Goal: Complete application form

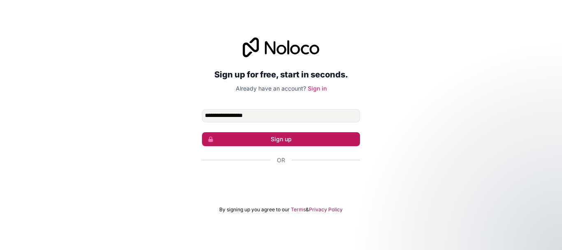
type input "**********"
click at [273, 140] on button "Sign up" at bounding box center [281, 139] width 158 height 14
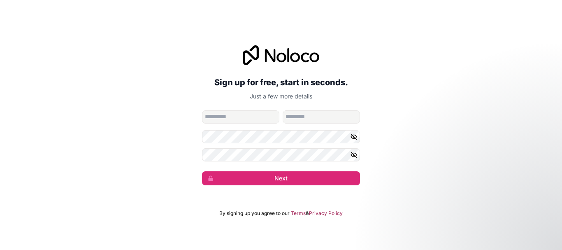
click at [221, 117] on input "given-name" at bounding box center [240, 116] width 77 height 13
type input "****"
click at [202, 151] on div "**********" at bounding box center [281, 115] width 562 height 163
drag, startPoint x: 274, startPoint y: 174, endPoint x: 137, endPoint y: 181, distance: 137.2
click at [137, 181] on div "**********" at bounding box center [281, 115] width 562 height 163
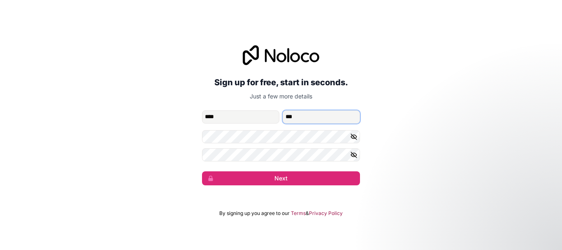
drag, startPoint x: 302, startPoint y: 117, endPoint x: 284, endPoint y: 118, distance: 17.3
click at [284, 117] on input "***" at bounding box center [321, 116] width 77 height 13
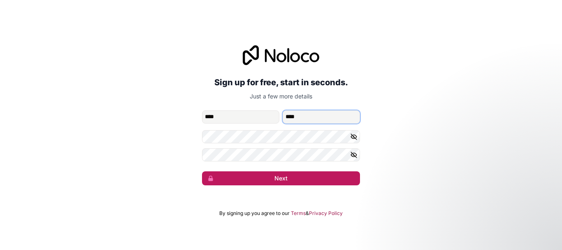
type input "****"
click at [273, 179] on button "Next" at bounding box center [281, 178] width 158 height 14
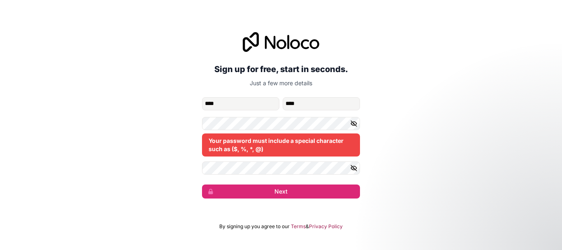
click at [355, 123] on icon "button" at bounding box center [353, 123] width 7 height 7
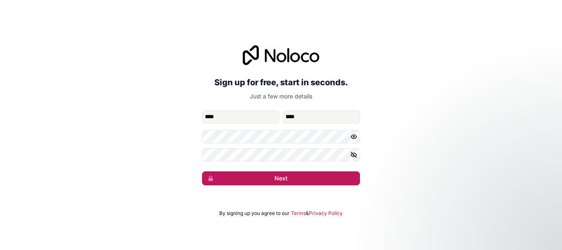
click at [277, 179] on button "Next" at bounding box center [281, 178] width 158 height 14
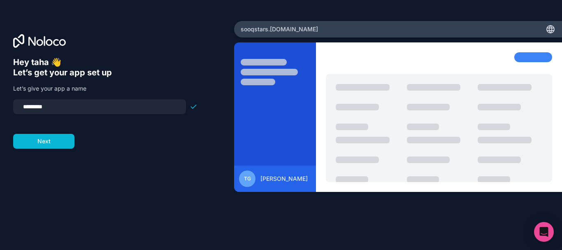
click at [41, 105] on input "*********" at bounding box center [99, 107] width 163 height 12
type input "********"
click at [54, 138] on button "Next" at bounding box center [43, 141] width 61 height 15
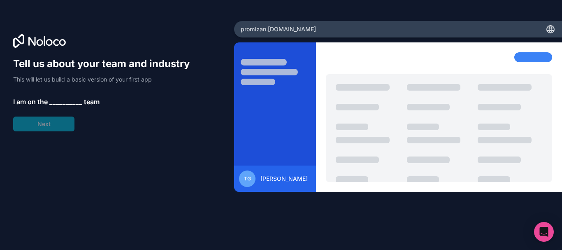
click at [67, 101] on span "__________" at bounding box center [65, 102] width 33 height 10
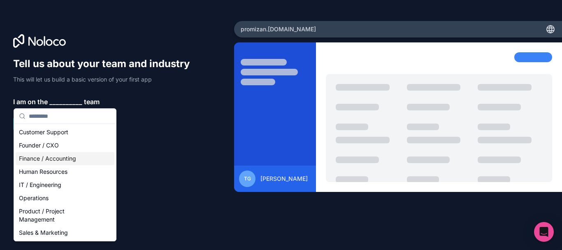
click at [81, 159] on div "Finance / Accounting" at bounding box center [65, 158] width 99 height 13
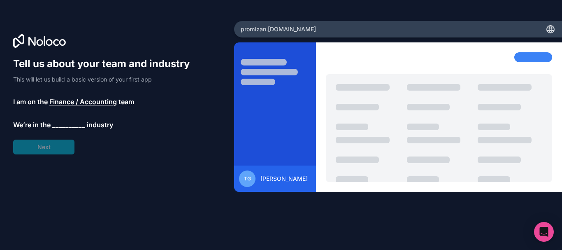
click at [70, 123] on span "__________" at bounding box center [68, 125] width 33 height 10
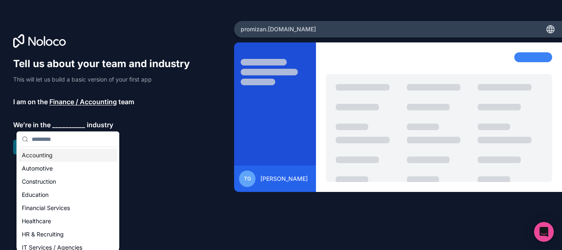
click at [39, 154] on div "Accounting" at bounding box center [68, 155] width 99 height 13
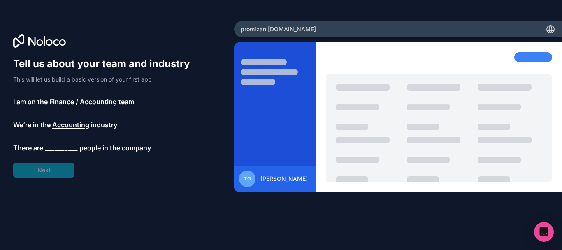
click at [56, 146] on span "__________" at bounding box center [61, 148] width 33 height 10
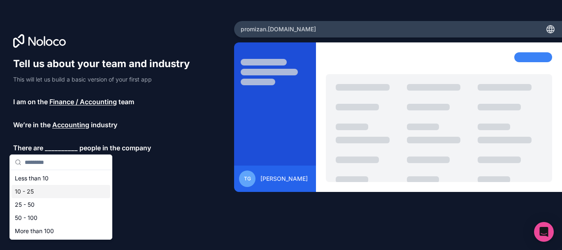
click at [56, 190] on div "10 - 25" at bounding box center [61, 191] width 99 height 13
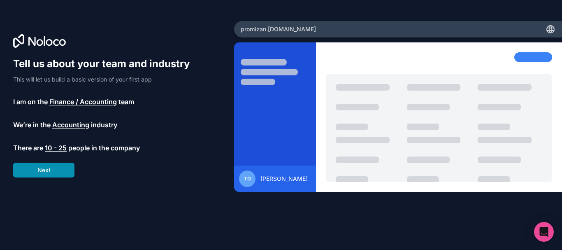
click at [53, 167] on button "Next" at bounding box center [43, 170] width 61 height 15
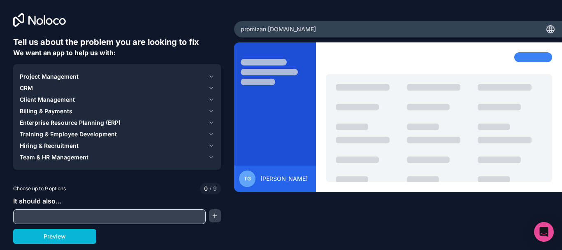
click at [145, 109] on div "Billing & Payments" at bounding box center [112, 111] width 185 height 8
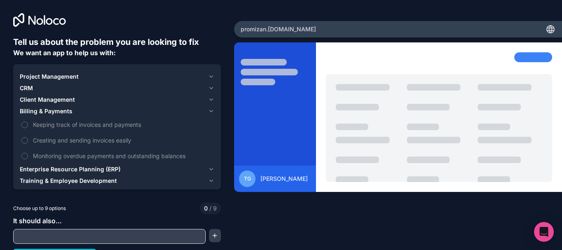
click at [64, 98] on span "Client Management" at bounding box center [47, 99] width 55 height 8
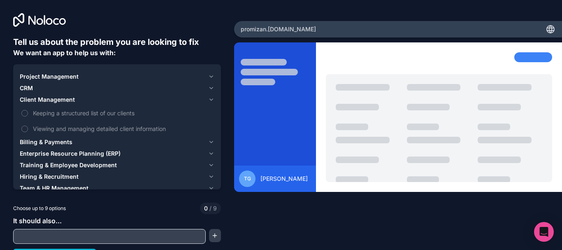
click at [49, 78] on span "Project Management" at bounding box center [49, 76] width 59 height 8
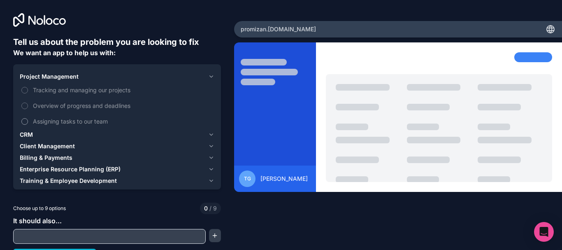
click at [102, 123] on span "Assigning tasks to our team" at bounding box center [123, 121] width 180 height 9
click at [28, 123] on button "Assigning tasks to our team" at bounding box center [24, 121] width 7 height 7
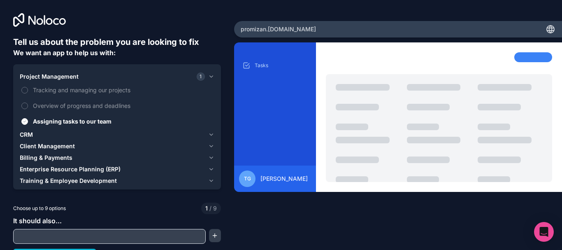
scroll to position [14, 0]
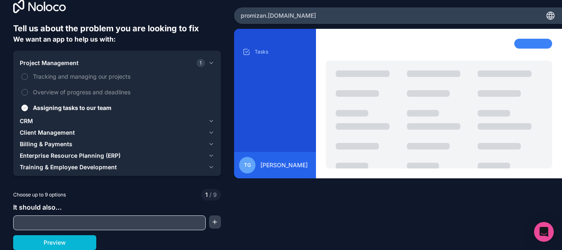
click at [72, 135] on span "Client Management" at bounding box center [47, 132] width 55 height 8
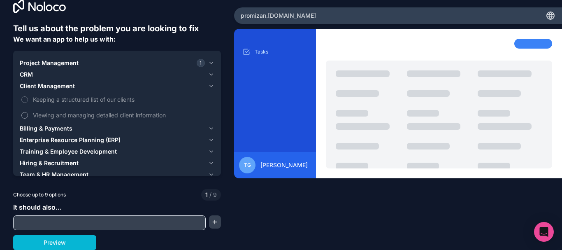
click at [123, 117] on span "Viewing and managing detailed client information" at bounding box center [123, 115] width 180 height 9
click at [28, 117] on button "Viewing and managing detailed client information" at bounding box center [24, 115] width 7 height 7
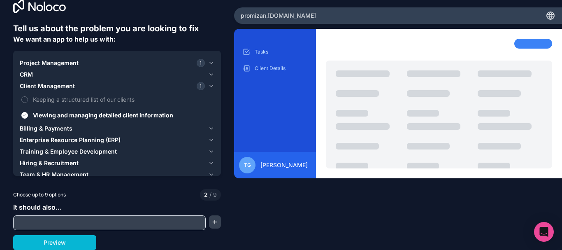
click at [29, 207] on span "It should also..." at bounding box center [37, 207] width 49 height 8
click at [92, 223] on input "text" at bounding box center [109, 223] width 188 height 12
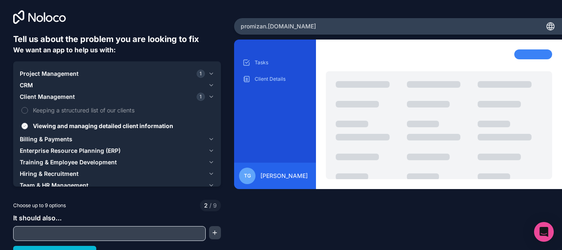
scroll to position [0, 0]
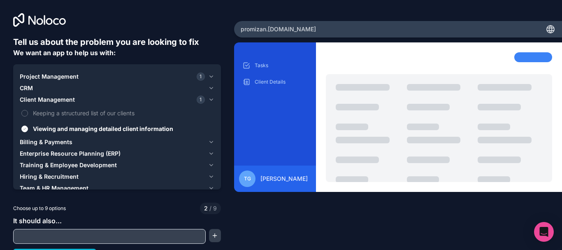
click at [546, 30] on icon at bounding box center [551, 29] width 10 height 10
click at [36, 77] on span "Project Management" at bounding box center [49, 76] width 59 height 8
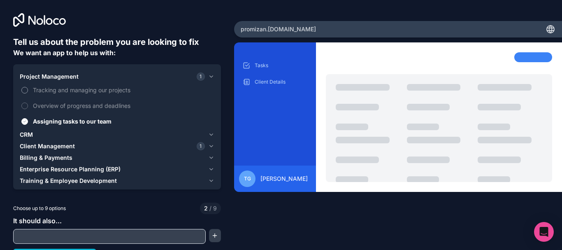
click at [59, 91] on span "Tracking and managing our projects" at bounding box center [123, 90] width 180 height 9
click at [28, 91] on button "Tracking and managing our projects" at bounding box center [24, 90] width 7 height 7
click at [27, 103] on label "Overview of progress and deadlines" at bounding box center [117, 105] width 195 height 15
click at [27, 103] on button "Overview of progress and deadlines" at bounding box center [24, 105] width 7 height 7
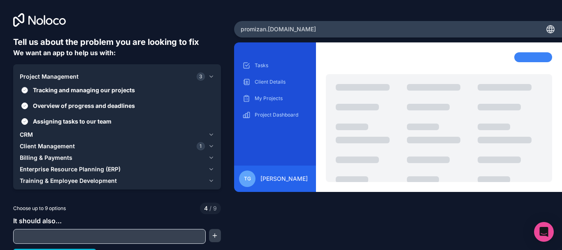
click at [27, 88] on button "Tracking and managing our projects" at bounding box center [24, 90] width 7 height 7
click at [29, 105] on label "Overview of progress and deadlines" at bounding box center [117, 105] width 195 height 15
click at [28, 105] on button "Overview of progress and deadlines" at bounding box center [24, 105] width 7 height 7
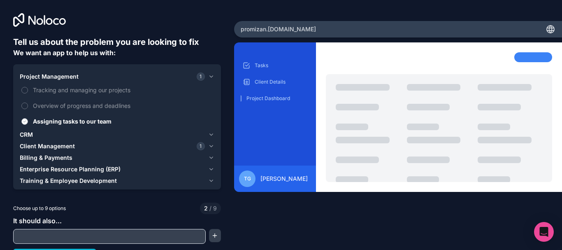
click at [26, 118] on button "Assigning tasks to our team" at bounding box center [24, 121] width 7 height 7
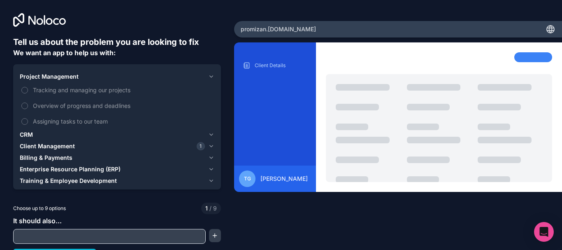
click at [36, 149] on span "Client Management" at bounding box center [47, 146] width 55 height 8
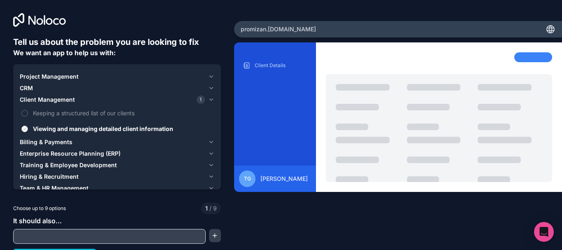
click at [28, 126] on label "Viewing and managing detailed client information" at bounding box center [117, 128] width 195 height 15
click at [28, 126] on button "Viewing and managing detailed client information" at bounding box center [24, 128] width 7 height 7
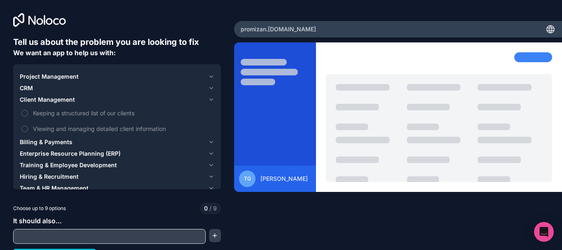
click at [26, 101] on span "Client Management" at bounding box center [47, 99] width 55 height 8
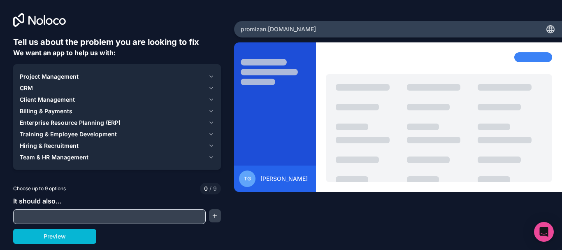
click at [42, 87] on div "CRM" at bounding box center [112, 88] width 185 height 8
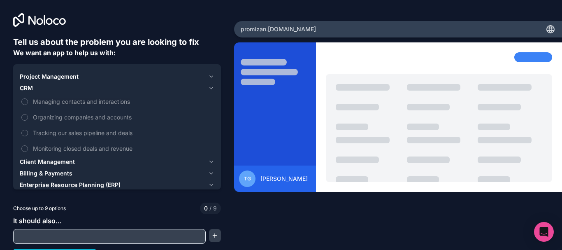
click at [26, 88] on span "CRM" at bounding box center [26, 88] width 13 height 8
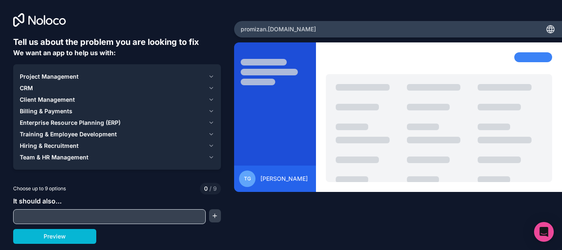
click at [36, 75] on span "Project Management" at bounding box center [49, 76] width 59 height 8
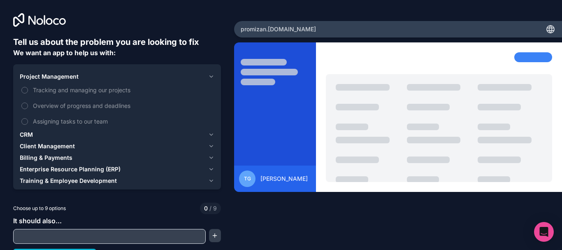
click at [23, 75] on span "Project Management" at bounding box center [49, 76] width 59 height 8
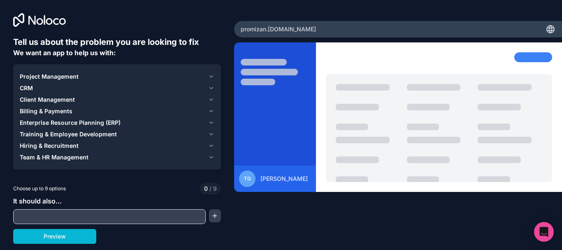
click at [40, 111] on span "Billing & Payments" at bounding box center [46, 111] width 53 height 8
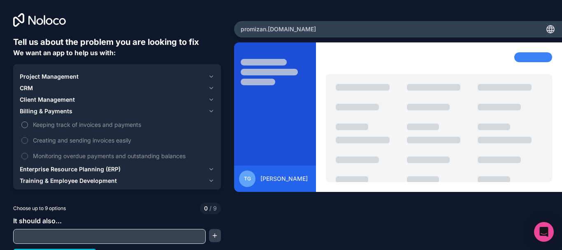
click at [135, 125] on span "Keeping track of invoices and payments" at bounding box center [123, 124] width 180 height 9
click at [28, 125] on button "Keeping track of invoices and payments" at bounding box center [24, 124] width 7 height 7
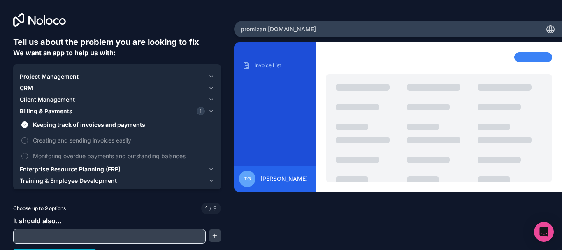
click at [34, 109] on span "Billing & Payments" at bounding box center [46, 111] width 53 height 8
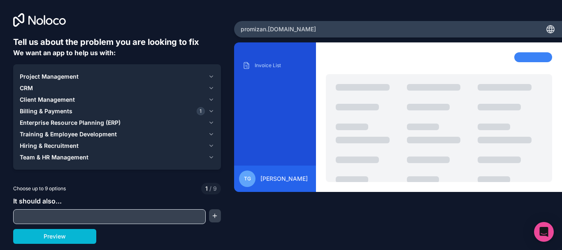
click at [37, 137] on span "Training & Employee Development" at bounding box center [68, 134] width 97 height 8
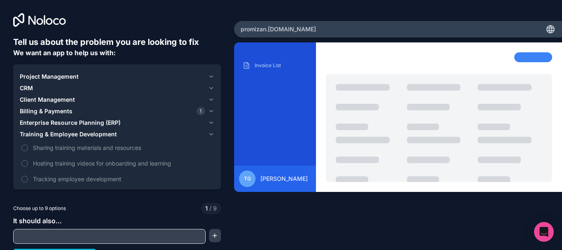
click at [34, 135] on span "Training & Employee Development" at bounding box center [68, 134] width 97 height 8
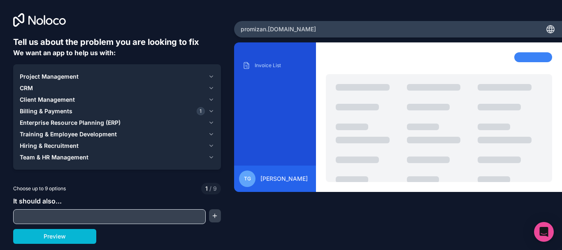
click at [35, 98] on span "Client Management" at bounding box center [47, 99] width 55 height 8
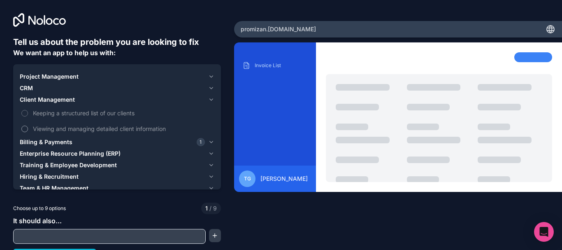
click at [26, 125] on button "Viewing and managing detailed client information" at bounding box center [24, 128] width 7 height 7
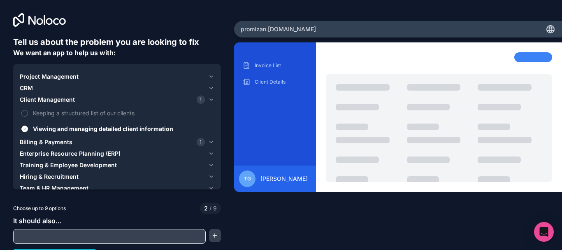
click at [43, 155] on span "Enterprise Resource Planning (ERP)" at bounding box center [70, 153] width 101 height 8
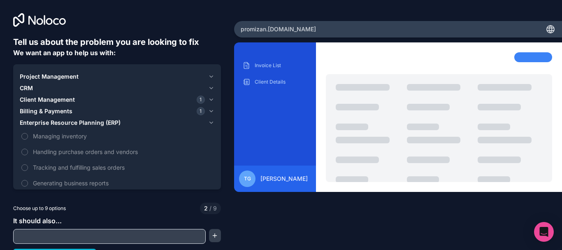
click at [34, 122] on span "Enterprise Resource Planning (ERP)" at bounding box center [70, 122] width 101 height 8
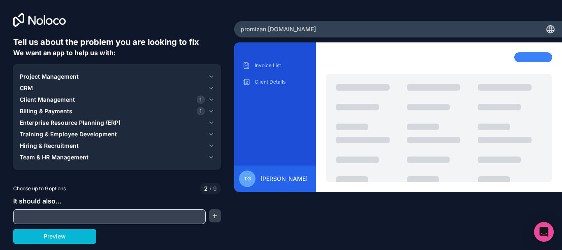
click at [63, 158] on span "Team & HR Management" at bounding box center [54, 157] width 69 height 8
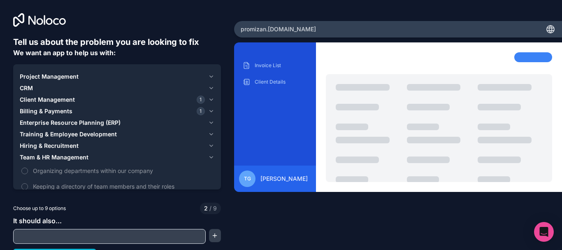
click at [23, 100] on span "Client Management" at bounding box center [47, 99] width 55 height 8
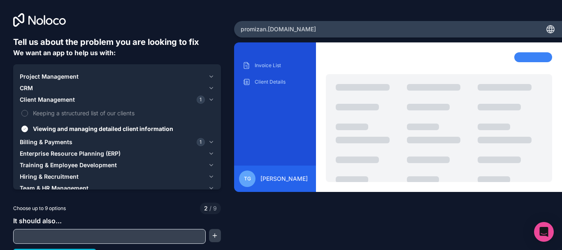
click at [30, 100] on span "Client Management" at bounding box center [47, 99] width 55 height 8
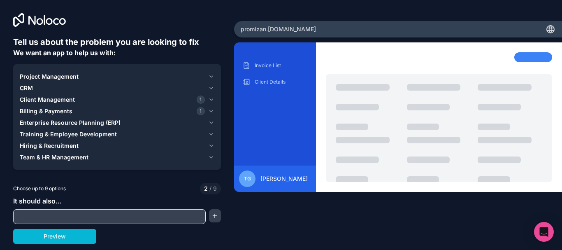
click at [30, 87] on span "CRM" at bounding box center [26, 88] width 13 height 8
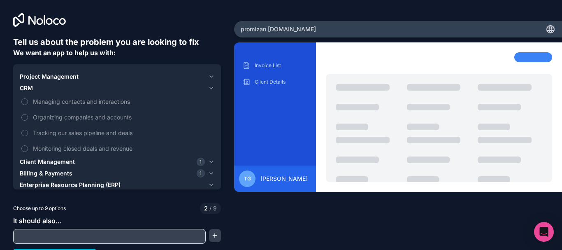
click at [34, 76] on span "Project Management" at bounding box center [49, 76] width 59 height 8
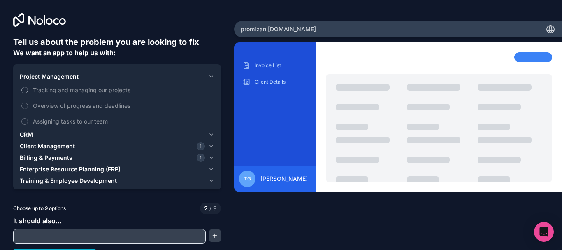
click at [74, 93] on span "Tracking and managing our projects" at bounding box center [123, 90] width 180 height 9
click at [28, 93] on button "Tracking and managing our projects" at bounding box center [24, 90] width 7 height 7
click at [69, 123] on span "Assigning tasks to our team" at bounding box center [123, 121] width 180 height 9
click at [28, 123] on button "Assigning tasks to our team" at bounding box center [24, 121] width 7 height 7
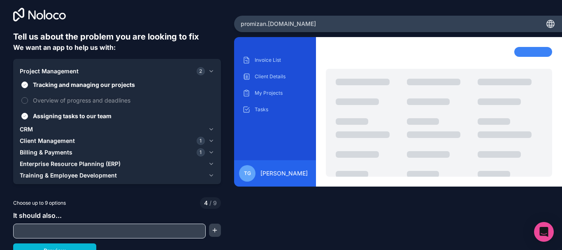
scroll to position [14, 0]
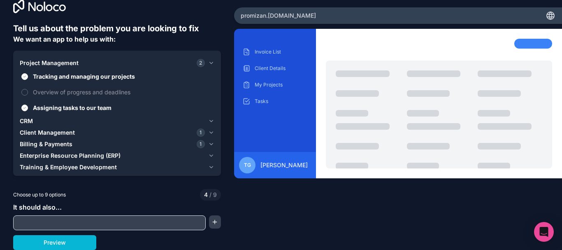
click at [60, 145] on span "Billing & Payments" at bounding box center [46, 144] width 53 height 8
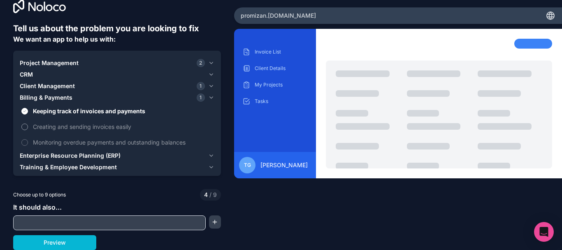
click at [56, 127] on span "Creating and sending invoices easily" at bounding box center [123, 126] width 180 height 9
click at [28, 127] on button "Creating and sending invoices easily" at bounding box center [24, 126] width 7 height 7
click at [53, 145] on span "Monitoring overdue payments and outstanding balances" at bounding box center [123, 142] width 180 height 9
click at [28, 145] on button "Monitoring overdue payments and outstanding balances" at bounding box center [24, 142] width 7 height 7
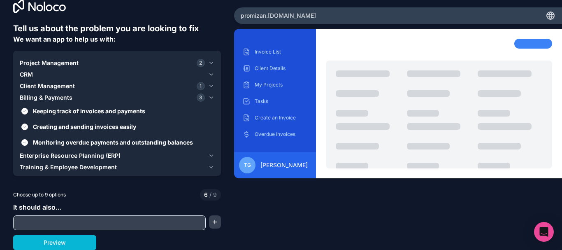
click at [51, 156] on span "Enterprise Resource Planning (ERP)" at bounding box center [70, 155] width 101 height 8
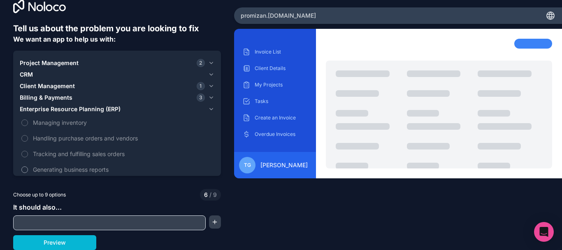
click at [27, 169] on button "Generating business reports" at bounding box center [24, 169] width 7 height 7
click at [31, 107] on span "Enterprise Resource Planning (ERP)" at bounding box center [70, 109] width 101 height 8
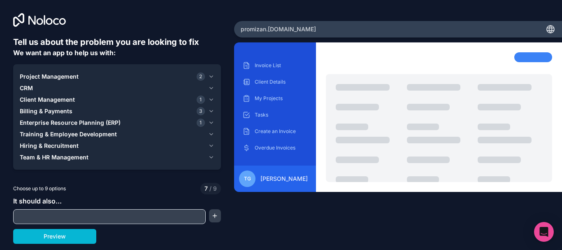
scroll to position [0, 0]
click at [34, 162] on button "Team & HR Management" at bounding box center [117, 157] width 195 height 12
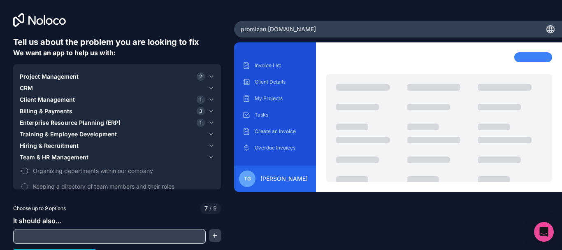
click at [30, 170] on label "Organizing departments within our company" at bounding box center [117, 170] width 195 height 15
click at [28, 170] on button "Organizing departments within our company" at bounding box center [24, 170] width 7 height 7
click at [23, 170] on button "Organizing departments within our company" at bounding box center [24, 170] width 7 height 7
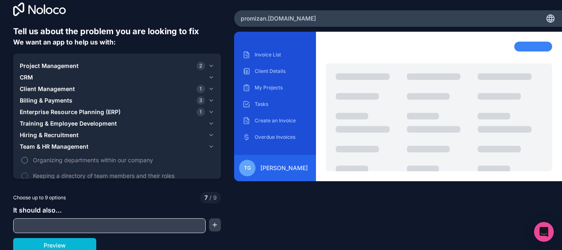
scroll to position [14, 0]
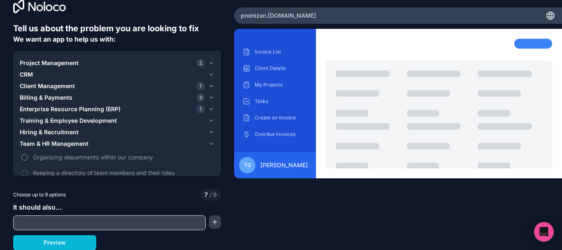
click at [20, 157] on label "Organizing departments within our company" at bounding box center [117, 156] width 195 height 15
click at [21, 157] on button "Organizing departments within our company" at bounding box center [24, 157] width 7 height 7
click at [27, 171] on button "Keeping a directory of team members and their roles" at bounding box center [24, 173] width 7 height 7
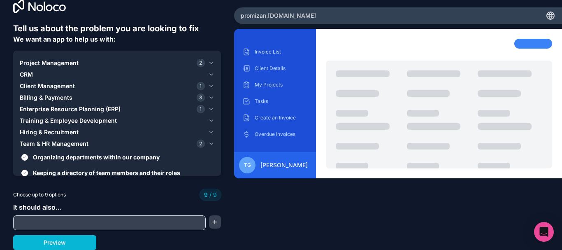
click at [37, 144] on span "Team & HR Management" at bounding box center [54, 143] width 69 height 8
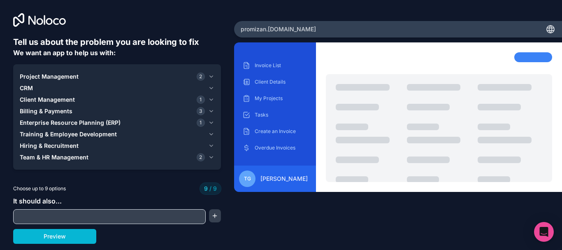
scroll to position [0, 0]
click at [47, 144] on span "Hiring & Recruitment" at bounding box center [49, 146] width 59 height 8
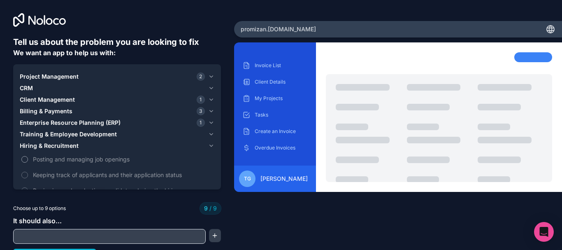
scroll to position [14, 0]
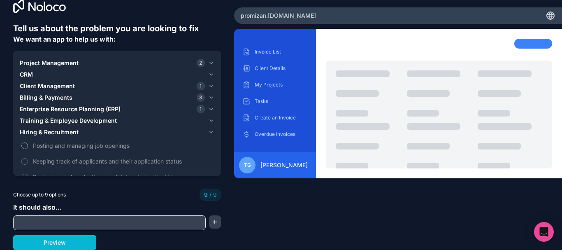
click at [101, 146] on span "Posting and managing job openings" at bounding box center [123, 145] width 180 height 9
click at [26, 142] on label "Posting and managing job openings" at bounding box center [117, 145] width 195 height 15
click at [26, 172] on label "Reviewing and evaluating candidates during the hiring process" at bounding box center [117, 176] width 195 height 15
click at [31, 132] on span "Hiring & Recruitment" at bounding box center [49, 132] width 59 height 8
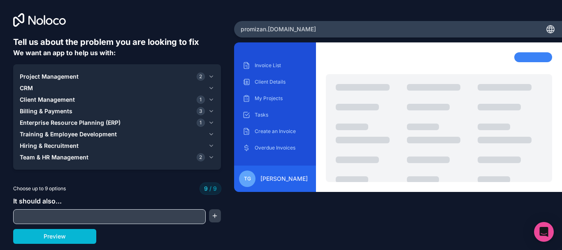
scroll to position [0, 0]
click at [38, 156] on span "Team & HR Management" at bounding box center [54, 157] width 69 height 8
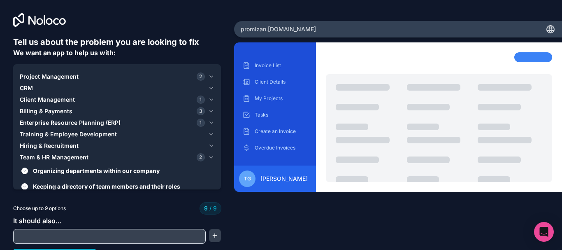
click at [36, 144] on span "Hiring & Recruitment" at bounding box center [49, 146] width 59 height 8
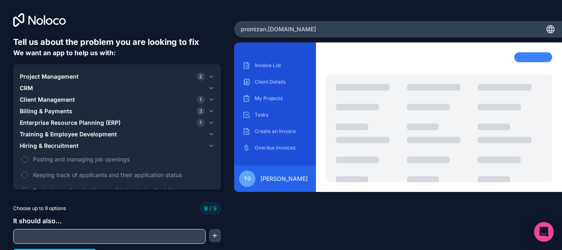
click at [31, 146] on span "Hiring & Recruitment" at bounding box center [49, 146] width 59 height 8
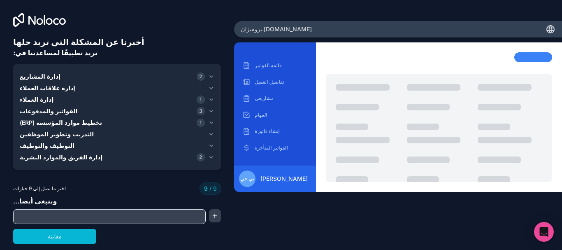
click at [41, 76] on font "إدارة المشاريع" at bounding box center [40, 76] width 41 height 7
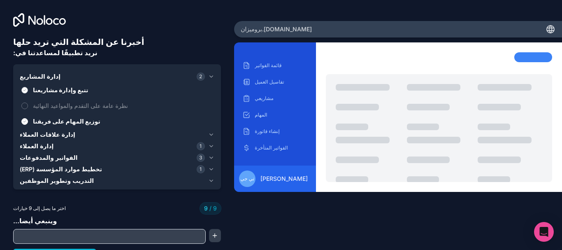
click at [24, 90] on button "تتبع وإدارة مشاريعنا" at bounding box center [24, 90] width 7 height 7
click at [35, 77] on font "إدارة المشاريع" at bounding box center [40, 76] width 41 height 7
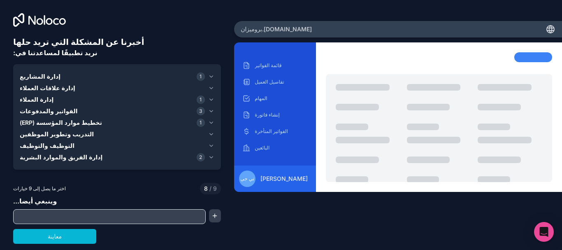
click at [40, 88] on font "إدارة علاقات العملاء" at bounding box center [48, 87] width 56 height 7
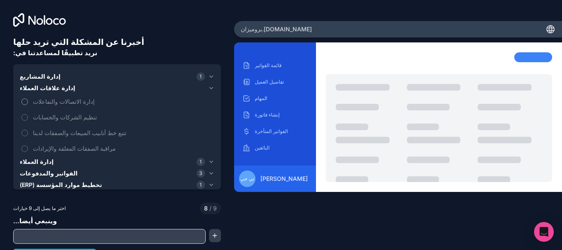
click at [25, 100] on button "إدارة الاتصالات والتفاعلات" at bounding box center [24, 101] width 7 height 7
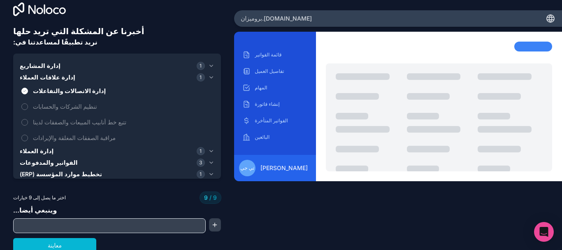
scroll to position [14, 0]
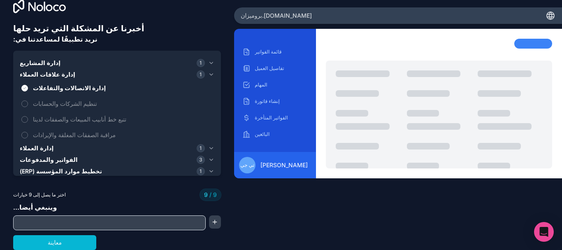
click at [39, 161] on font "الفواتير والمدفوعات" at bounding box center [49, 159] width 58 height 7
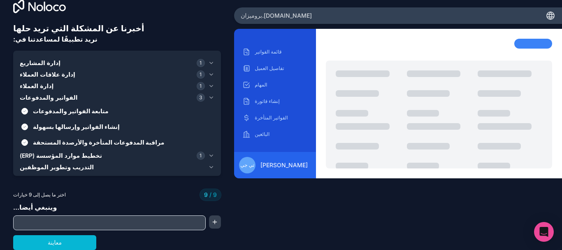
click at [44, 156] on font "تخطيط موارد المؤسسة (ERP)" at bounding box center [61, 155] width 82 height 7
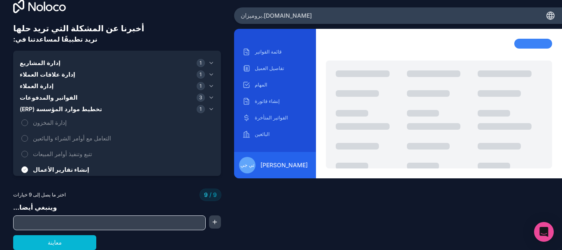
click at [35, 109] on font "تخطيط موارد المؤسسة (ERP)" at bounding box center [61, 108] width 82 height 7
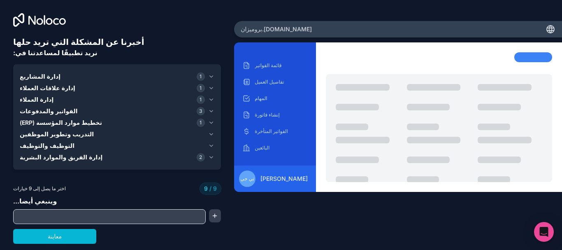
scroll to position [0, 0]
click at [46, 159] on font "إدارة الفريق والموارد البشرية" at bounding box center [61, 156] width 83 height 7
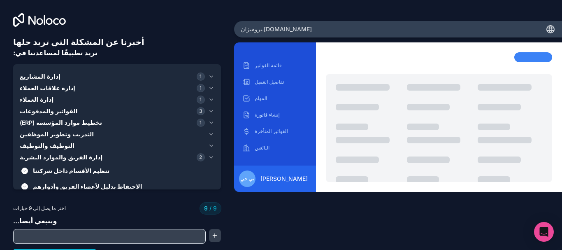
click at [42, 158] on font "إدارة الفريق والموارد البشرية" at bounding box center [61, 156] width 83 height 7
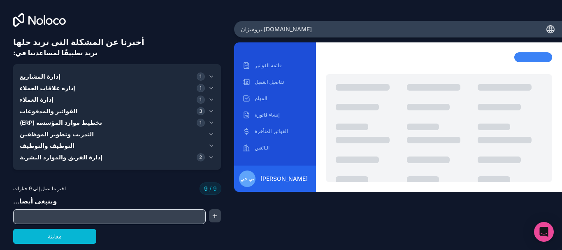
click at [43, 145] on font "التوظيف والتوظيف" at bounding box center [47, 145] width 55 height 7
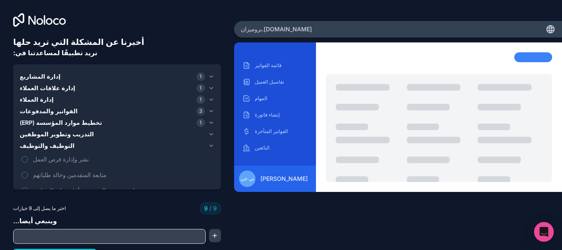
click at [44, 144] on font "التوظيف والتوظيف" at bounding box center [47, 145] width 55 height 7
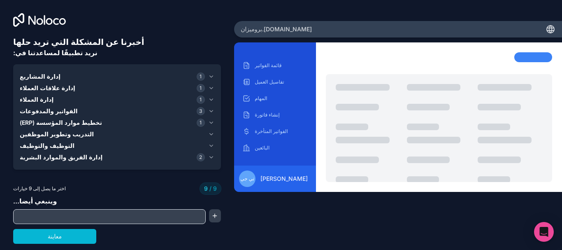
click at [51, 123] on font "تخطيط موارد المؤسسة (ERP)" at bounding box center [61, 122] width 82 height 7
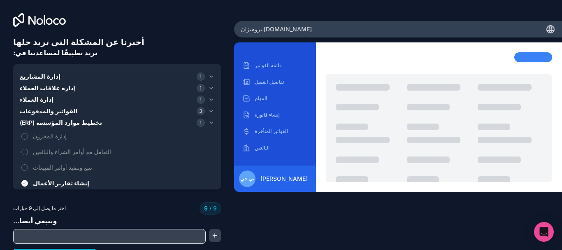
click at [40, 121] on font "تخطيط موارد المؤسسة (ERP)" at bounding box center [61, 122] width 82 height 7
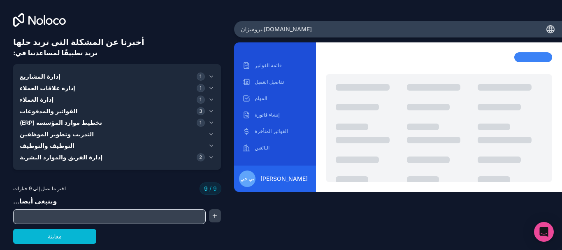
click at [44, 110] on font "الفواتير والمدفوعات" at bounding box center [49, 110] width 58 height 7
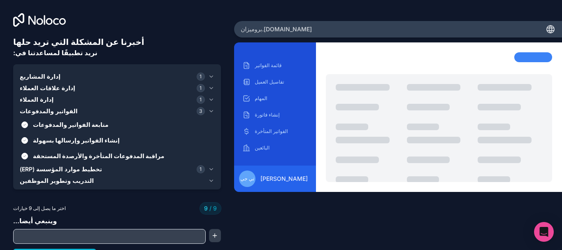
click at [34, 102] on font "إدارة العملاء" at bounding box center [37, 99] width 34 height 7
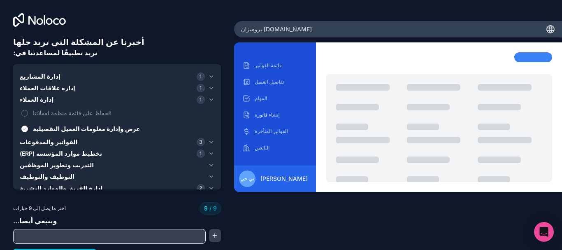
click at [39, 153] on font "تخطيط موارد المؤسسة (ERP)" at bounding box center [61, 153] width 82 height 7
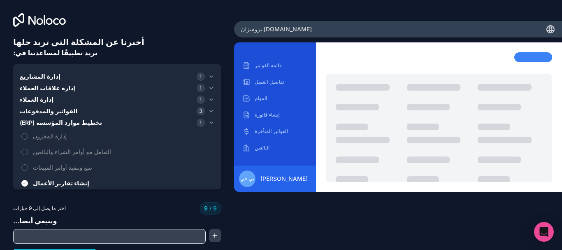
click at [42, 122] on font "تخطيط موارد المؤسسة (ERP)" at bounding box center [61, 122] width 82 height 7
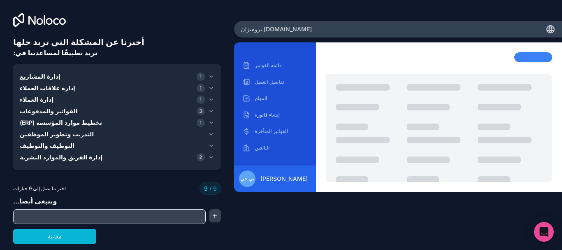
click at [41, 112] on font "الفواتير والمدفوعات" at bounding box center [49, 110] width 58 height 7
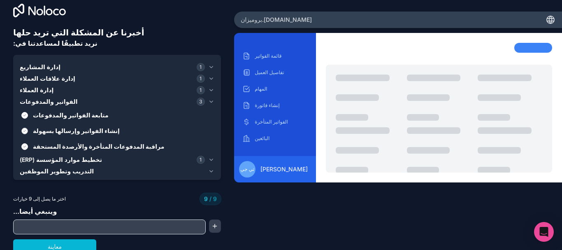
scroll to position [14, 0]
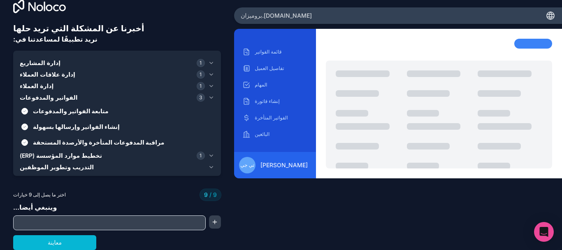
click at [42, 98] on font "الفواتير والمدفوعات" at bounding box center [49, 97] width 58 height 7
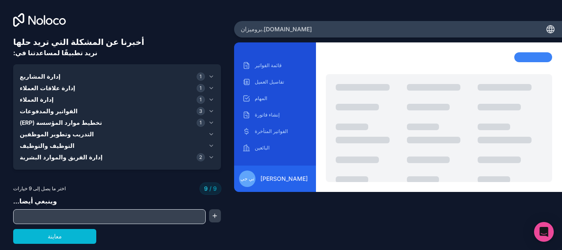
scroll to position [0, 0]
click at [41, 123] on font "تخطيط موارد المؤسسة (ERP)" at bounding box center [61, 122] width 82 height 7
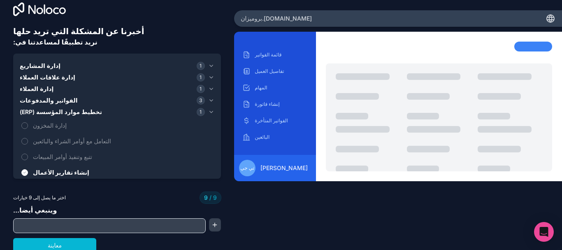
scroll to position [14, 0]
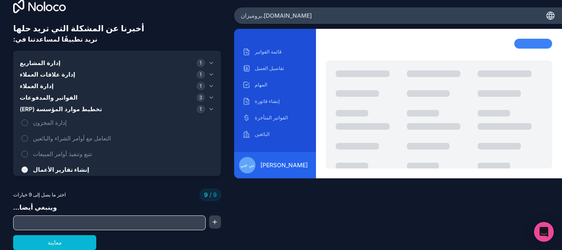
click at [26, 169] on button "إنشاء تقارير الأعمال" at bounding box center [24, 169] width 7 height 7
click at [40, 110] on font "تخطيط موارد المؤسسة (ERP)" at bounding box center [61, 108] width 82 height 7
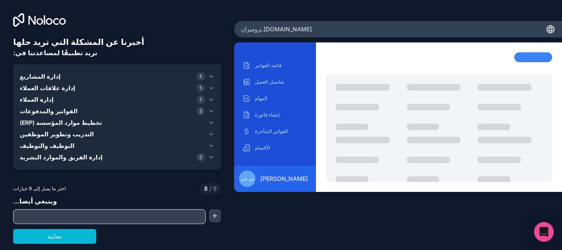
scroll to position [0, 0]
click at [40, 111] on font "الفواتير والمدفوعات" at bounding box center [49, 110] width 58 height 7
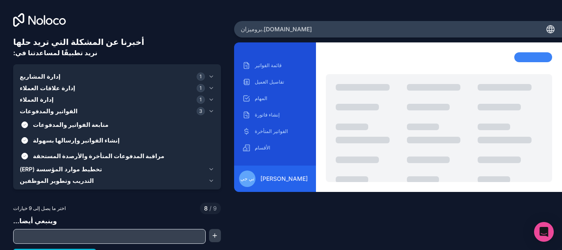
click at [40, 102] on font "إدارة العملاء" at bounding box center [37, 99] width 34 height 7
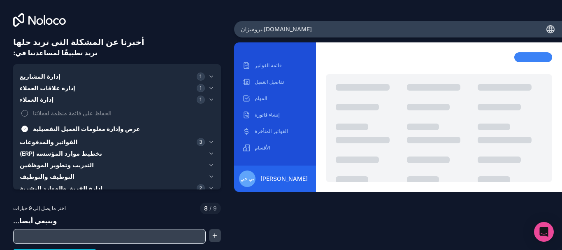
click at [23, 111] on button "الحفاظ على قائمة منظمة لعملائنا" at bounding box center [24, 113] width 7 height 7
click at [42, 86] on font "إدارة علاقات العملاء" at bounding box center [48, 87] width 56 height 7
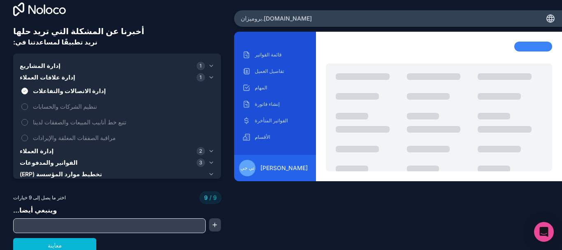
scroll to position [14, 0]
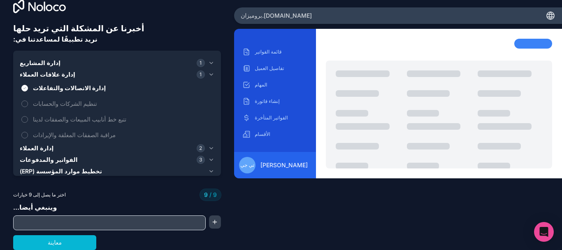
click at [39, 172] on font "تخطيط موارد المؤسسة (ERP)" at bounding box center [61, 170] width 82 height 7
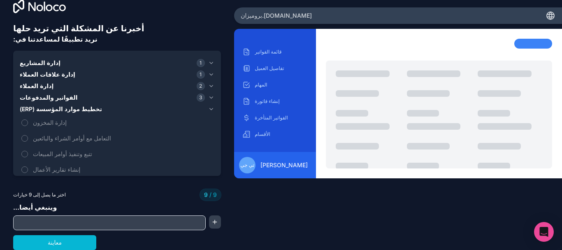
click at [38, 111] on font "تخطيط موارد المؤسسة (ERP)" at bounding box center [61, 108] width 82 height 7
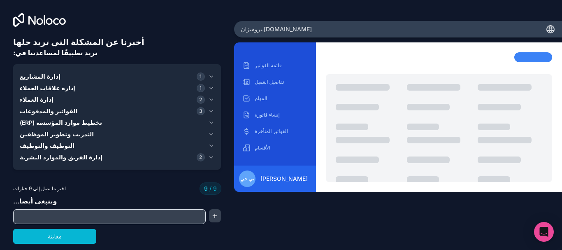
click at [48, 145] on font "التوظيف والتوظيف" at bounding box center [47, 145] width 55 height 7
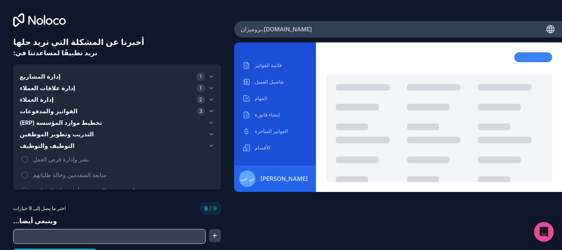
click at [47, 144] on font "التوظيف والتوظيف" at bounding box center [47, 145] width 55 height 7
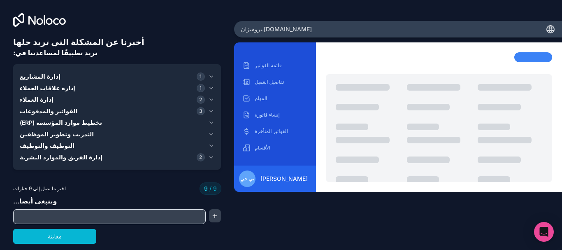
click at [45, 133] on font "التدريب وتطوير الموظفين" at bounding box center [57, 133] width 74 height 7
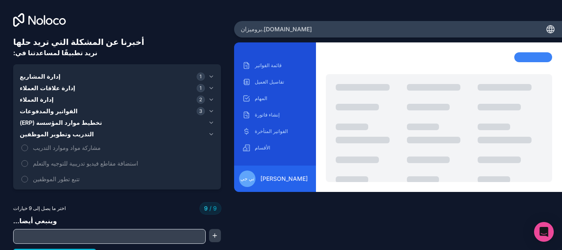
click at [45, 133] on font "التدريب وتطوير الموظفين" at bounding box center [57, 133] width 74 height 7
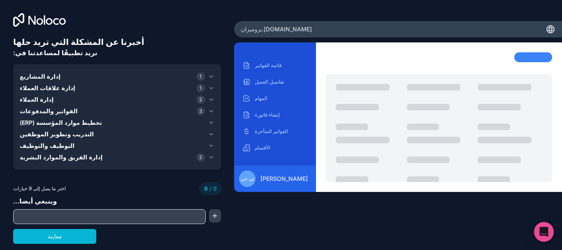
click at [45, 122] on font "تخطيط موارد المؤسسة (ERP)" at bounding box center [61, 122] width 82 height 7
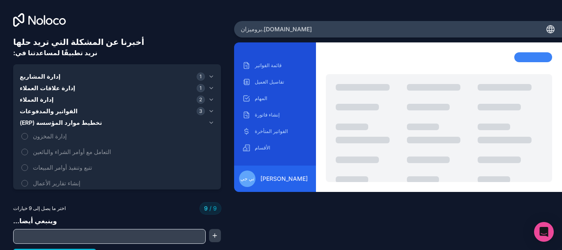
click at [45, 122] on font "تخطيط موارد المؤسسة (ERP)" at bounding box center [61, 122] width 82 height 7
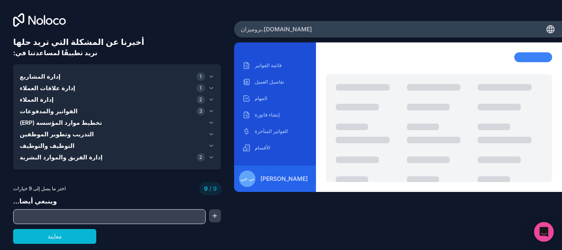
click at [45, 111] on font "الفواتير والمدفوعات" at bounding box center [49, 110] width 58 height 7
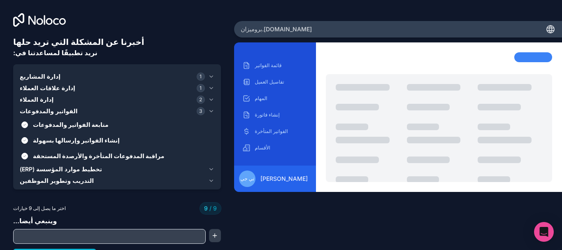
click at [45, 111] on font "الفواتير والمدفوعات" at bounding box center [49, 110] width 58 height 7
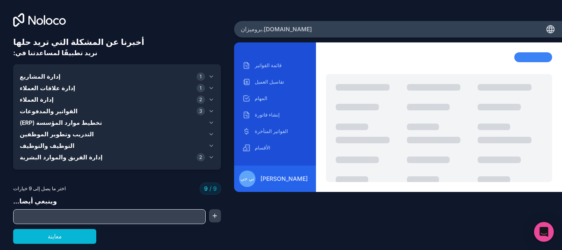
click at [44, 99] on font "إدارة العملاء" at bounding box center [37, 99] width 34 height 7
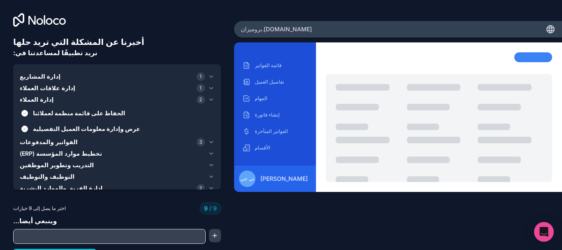
click at [44, 99] on font "إدارة العملاء" at bounding box center [37, 99] width 34 height 7
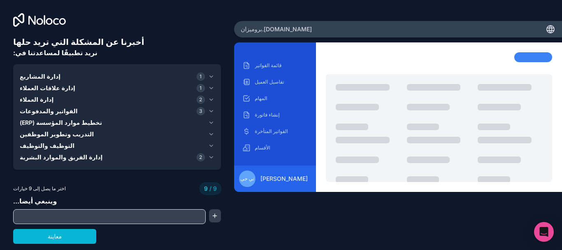
click at [45, 89] on font "إدارة علاقات العملاء" at bounding box center [48, 87] width 56 height 7
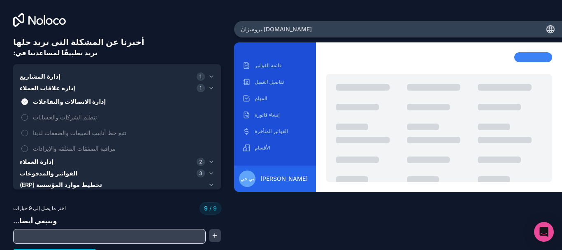
click at [44, 88] on font "إدارة علاقات العملاء" at bounding box center [48, 87] width 56 height 7
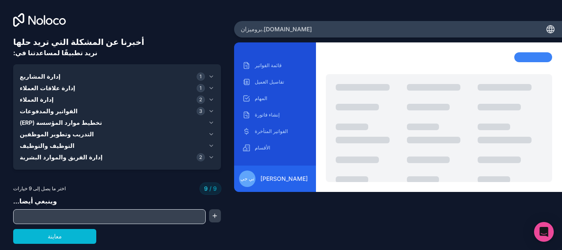
click at [44, 79] on font "إدارة المشاريع" at bounding box center [40, 76] width 41 height 7
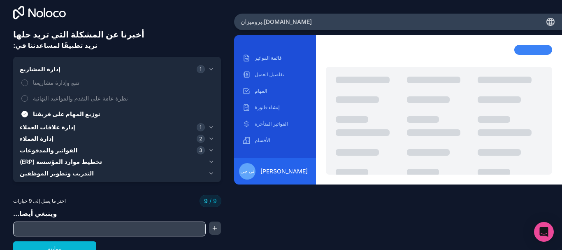
scroll to position [14, 0]
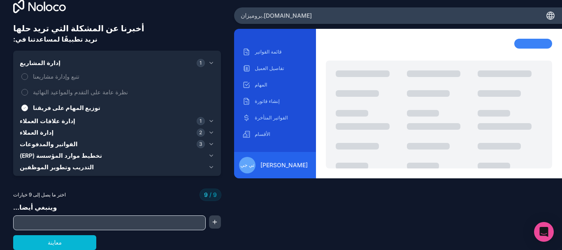
click at [47, 223] on input "text" at bounding box center [109, 223] width 188 height 12
click at [214, 221] on button "button" at bounding box center [215, 221] width 12 height 13
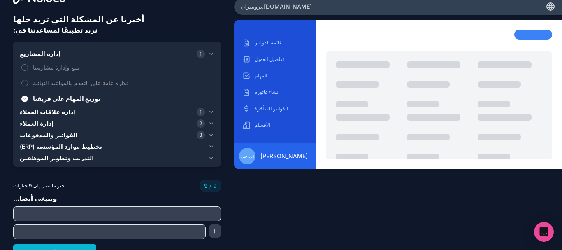
scroll to position [32, 0]
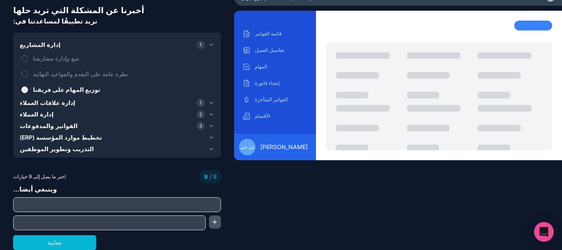
click at [216, 221] on button "button" at bounding box center [215, 221] width 12 height 13
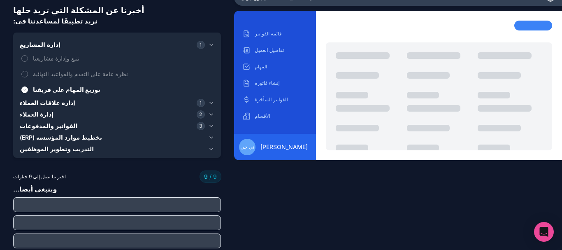
scroll to position [50, 0]
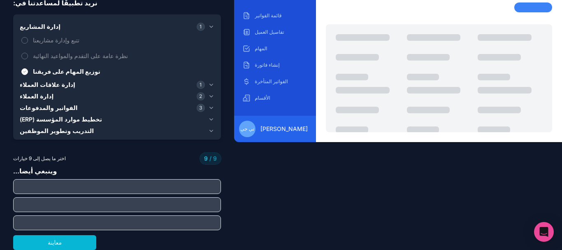
click at [52, 183] on input "text" at bounding box center [117, 187] width 204 height 12
click at [84, 185] on input "text" at bounding box center [117, 187] width 204 height 12
click at [80, 182] on input "text" at bounding box center [117, 187] width 204 height 12
type input "*"
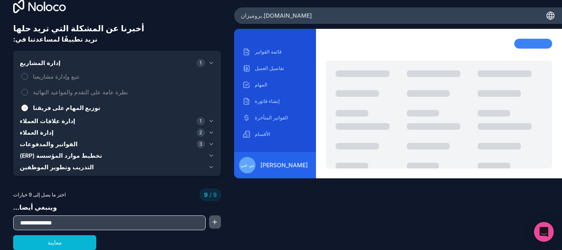
type input "**********"
click at [217, 224] on button "button" at bounding box center [215, 221] width 12 height 13
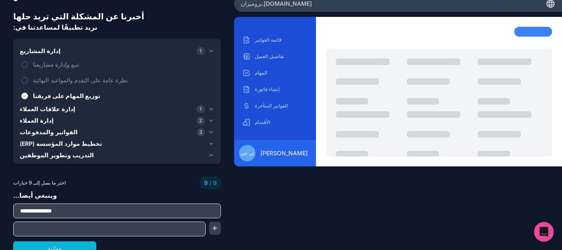
scroll to position [32, 0]
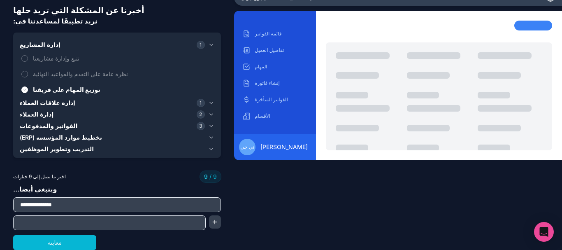
click at [70, 223] on input "text" at bounding box center [109, 223] width 188 height 12
type input "**********"
click at [60, 246] on button "معاينة" at bounding box center [54, 242] width 83 height 15
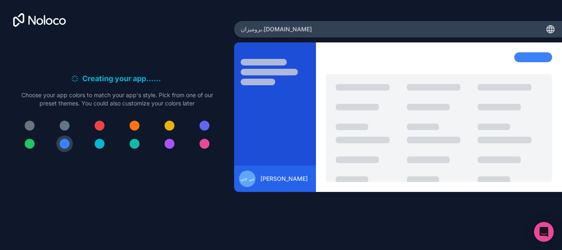
scroll to position [0, 0]
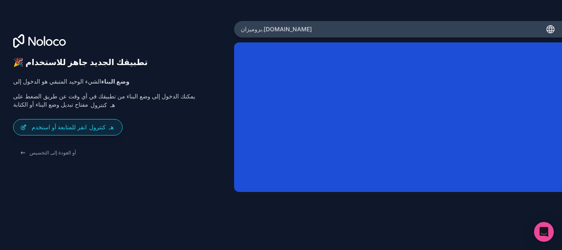
click at [548, 30] on icon at bounding box center [551, 29] width 10 height 10
click at [83, 128] on font "انقر للمتابعة أو استخدم" at bounding box center [59, 126] width 55 height 7
